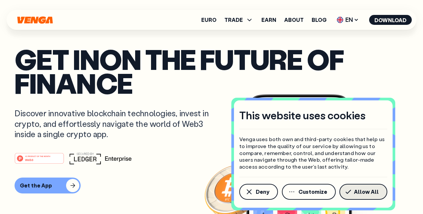
click at [347, 191] on button "Allow All" at bounding box center [364, 192] width 48 height 16
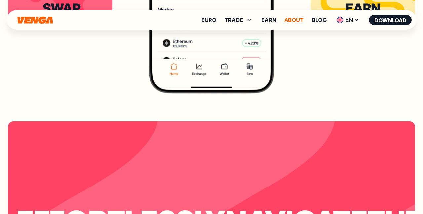
scroll to position [1229, 0]
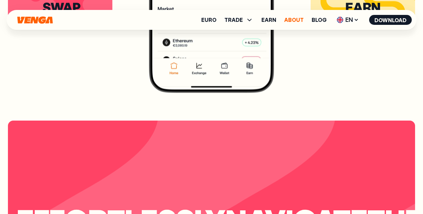
click at [293, 21] on link "About" at bounding box center [295, 19] width 20 height 5
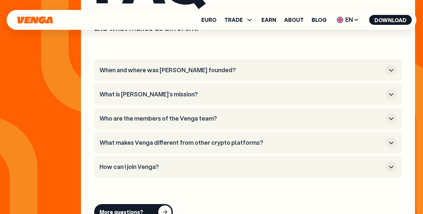
scroll to position [2649, 0]
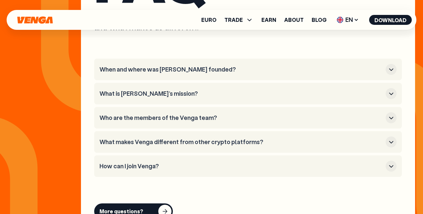
click at [156, 68] on h3 "When and where was [PERSON_NAME] founded?" at bounding box center [242, 69] width 284 height 7
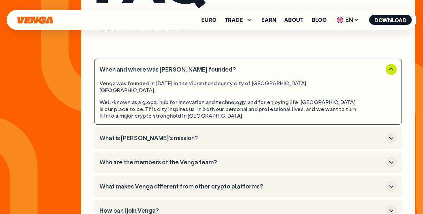
click at [133, 69] on h3 "When and where was [PERSON_NAME] founded?" at bounding box center [242, 69] width 284 height 7
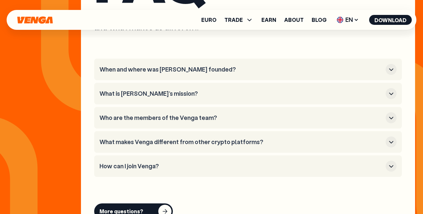
click at [131, 90] on h3 "What is [PERSON_NAME]’s mission?" at bounding box center [242, 93] width 284 height 7
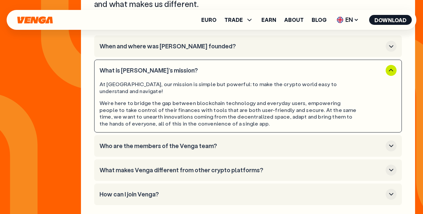
scroll to position [2672, 0]
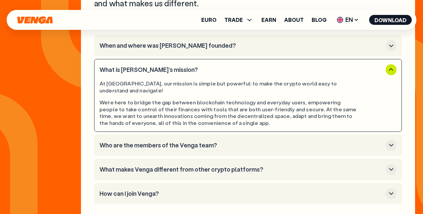
click at [133, 72] on h3 "What is [PERSON_NAME]’s mission?" at bounding box center [242, 69] width 284 height 7
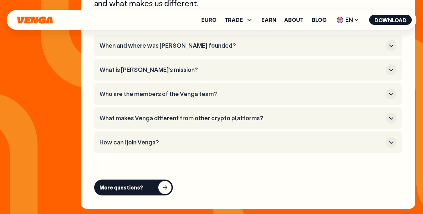
click at [137, 96] on h3 "Who are the members of the Venga team?" at bounding box center [242, 93] width 284 height 7
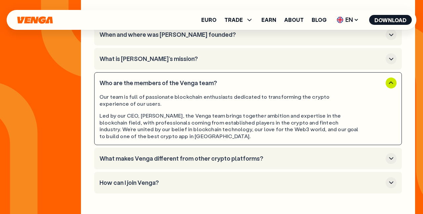
scroll to position [2684, 0]
click at [140, 61] on h3 "What is [PERSON_NAME]’s mission?" at bounding box center [242, 58] width 284 height 7
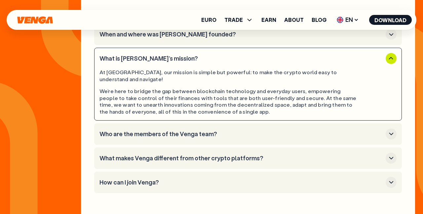
click at [128, 58] on h3 "What is [PERSON_NAME]’s mission?" at bounding box center [242, 58] width 284 height 7
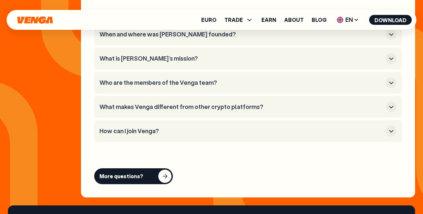
click at [129, 85] on h3 "Who are the members of the Venga team?" at bounding box center [242, 82] width 284 height 7
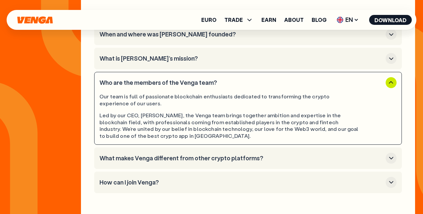
click at [149, 74] on li "Who are the members of the Venga team? Our team is full of passionate blockchai…" at bounding box center [248, 108] width 308 height 73
click at [145, 84] on h3 "Who are the members of the Venga team?" at bounding box center [242, 82] width 284 height 7
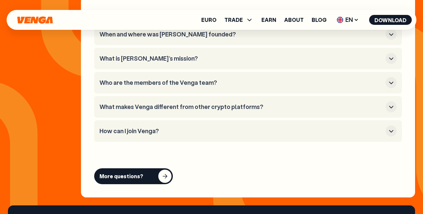
click at [145, 108] on h3 "What makes Venga different from other crypto platforms?" at bounding box center [242, 106] width 284 height 7
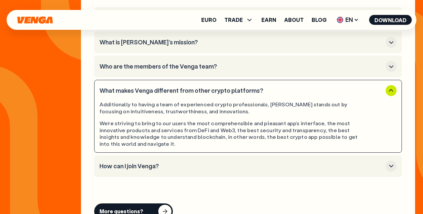
scroll to position [2700, 0]
click at [163, 68] on h3 "Who are the members of the Venga team?" at bounding box center [242, 66] width 284 height 7
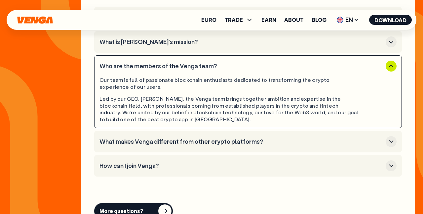
click at [147, 165] on h3 "How can I join Venga?" at bounding box center [242, 165] width 284 height 7
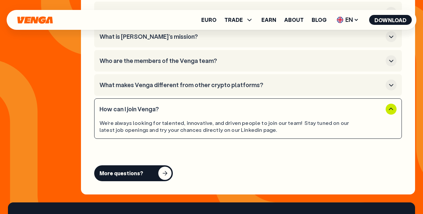
scroll to position [2706, 0]
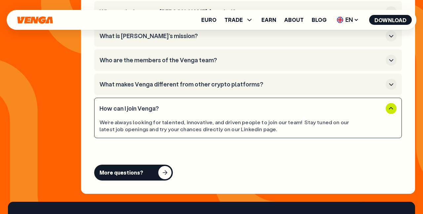
click at [140, 105] on h3 "How can I join Venga?" at bounding box center [242, 108] width 284 height 7
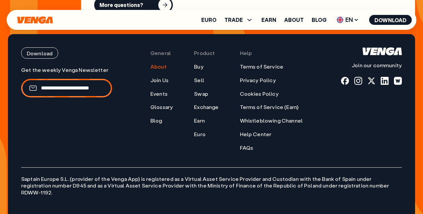
scroll to position [2855, 0]
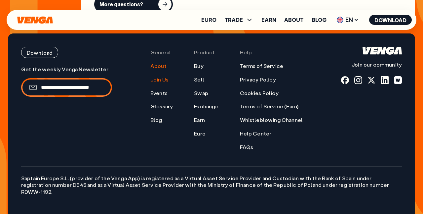
click at [165, 81] on link "Join Us" at bounding box center [160, 79] width 18 height 7
